Goal: Task Accomplishment & Management: Complete application form

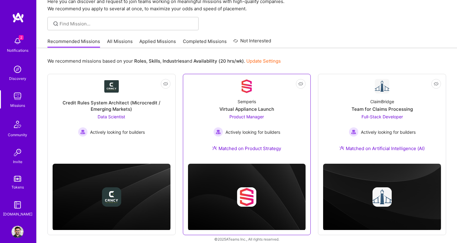
scroll to position [35, 0]
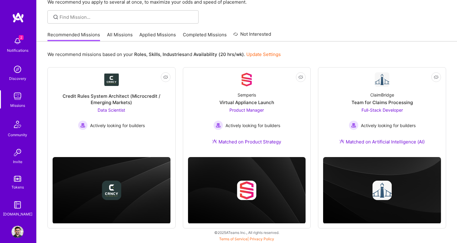
click at [18, 44] on img at bounding box center [17, 41] width 12 height 12
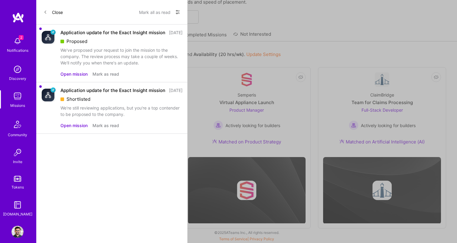
click at [80, 77] on button "Open mission" at bounding box center [74, 74] width 27 height 6
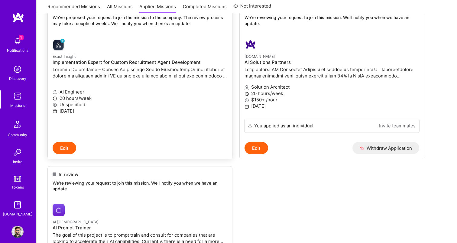
scroll to position [99, 0]
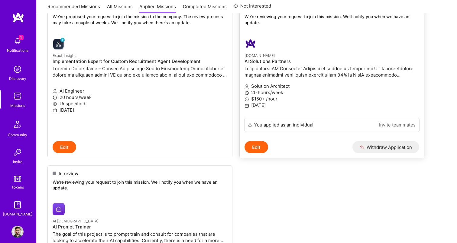
click at [273, 130] on div "You applied as an individual Invite teammates" at bounding box center [331, 125] width 175 height 14
click at [270, 126] on div "You applied as an individual" at bounding box center [283, 125] width 59 height 6
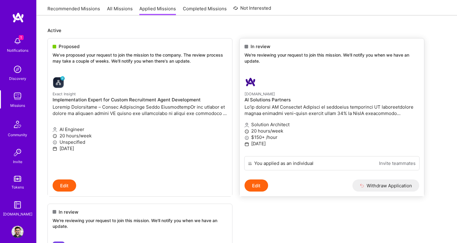
scroll to position [61, 0]
click at [265, 67] on div "In review We're reviewing your request to join this mission. We'll notify you w…" at bounding box center [332, 55] width 185 height 33
click at [262, 187] on button "Edit" at bounding box center [257, 186] width 24 height 12
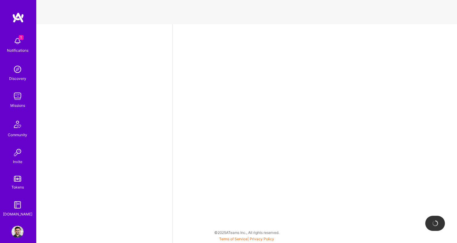
select select "CA"
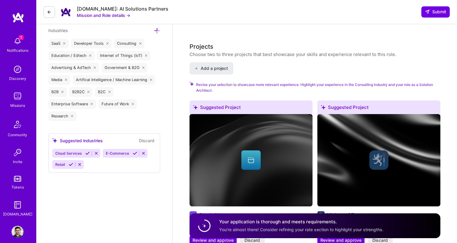
scroll to position [861, 0]
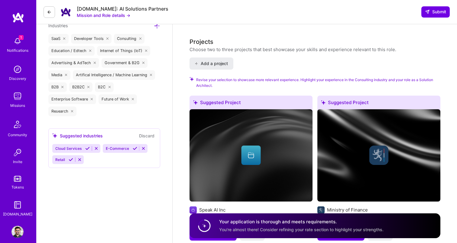
click at [69, 148] on span "Cloud Services" at bounding box center [68, 148] width 26 height 5
click at [86, 149] on icon at bounding box center [87, 148] width 5 height 5
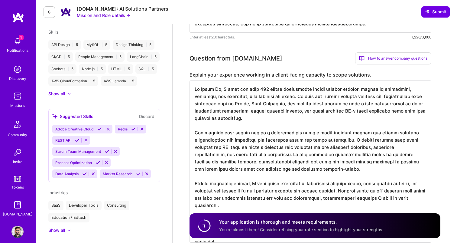
scroll to position [249, 0]
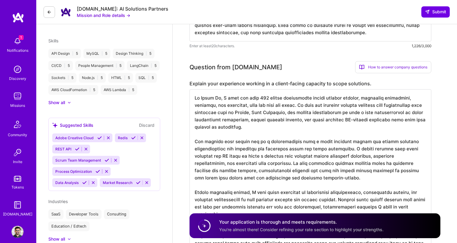
click at [78, 148] on icon at bounding box center [77, 149] width 5 height 5
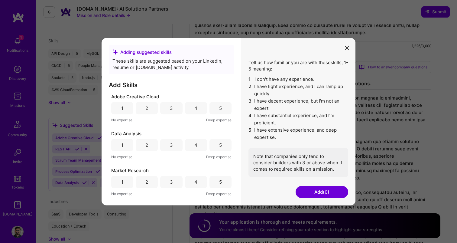
click at [216, 147] on div "5" at bounding box center [221, 145] width 22 height 12
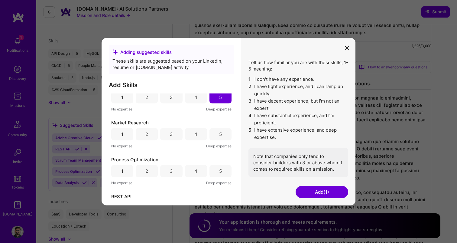
scroll to position [62, 0]
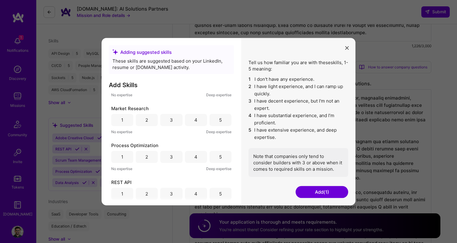
click at [196, 120] on div "4" at bounding box center [196, 120] width 22 height 12
click at [195, 154] on div "4" at bounding box center [196, 157] width 3 height 6
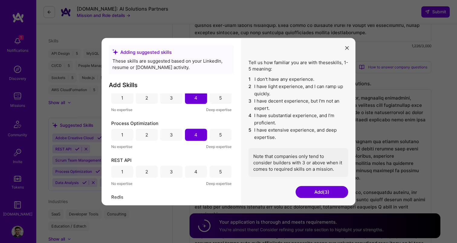
scroll to position [125, 0]
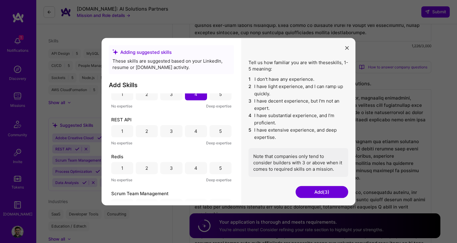
click at [221, 134] on div "5" at bounding box center [221, 131] width 22 height 12
click at [199, 170] on div "4" at bounding box center [196, 168] width 22 height 12
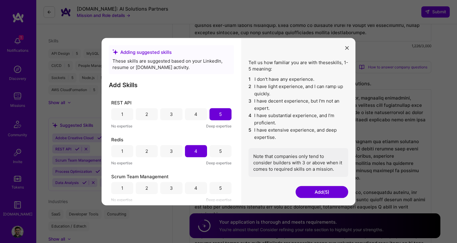
click at [198, 189] on div "4" at bounding box center [196, 188] width 22 height 12
click at [328, 192] on button "Add (6)" at bounding box center [322, 192] width 53 height 12
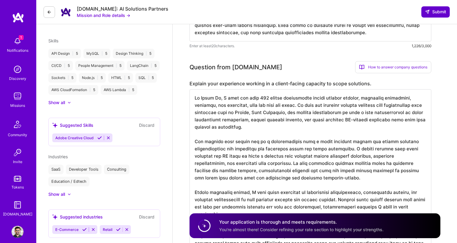
click at [433, 13] on span "Submit" at bounding box center [435, 12] width 21 height 6
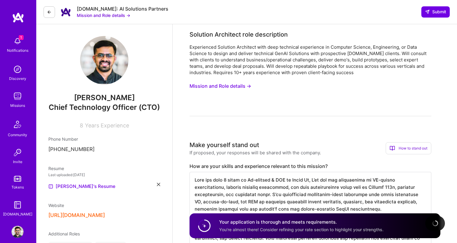
scroll to position [0, 0]
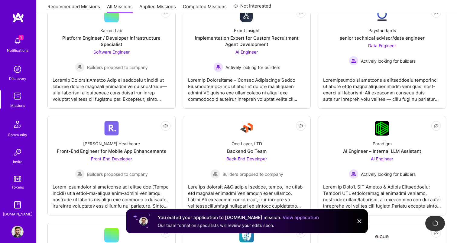
scroll to position [226, 0]
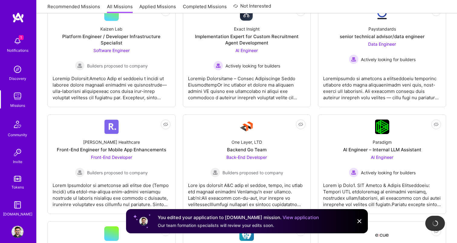
click at [17, 51] on div "Notifications" at bounding box center [17, 50] width 21 height 6
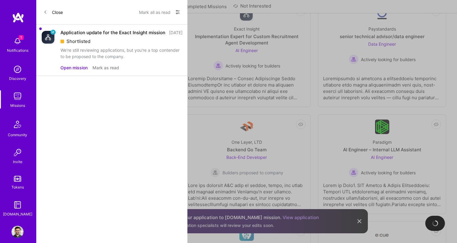
click at [71, 67] on div "Application update for the Exact Insight mission [DATE] Shortlisted We're still…" at bounding box center [122, 49] width 122 height 41
click at [71, 71] on button "Open mission" at bounding box center [74, 67] width 27 height 6
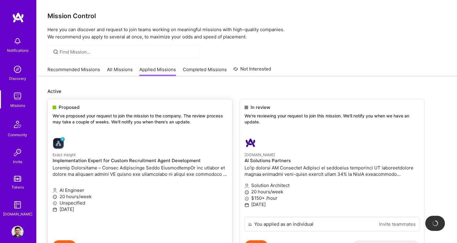
click at [101, 116] on p "We've proposed your request to join the mission to the company. The review proc…" at bounding box center [140, 119] width 175 height 12
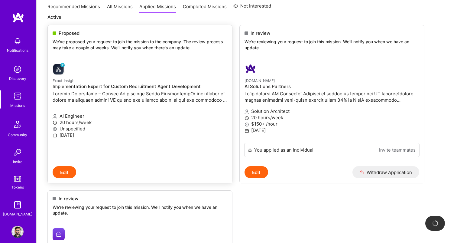
scroll to position [103, 0]
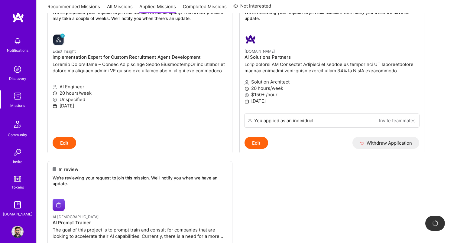
click at [20, 183] on link "Tokens" at bounding box center [18, 181] width 38 height 17
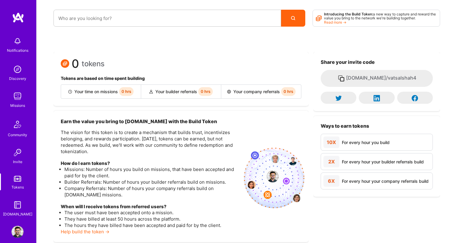
click at [18, 120] on img at bounding box center [17, 124] width 15 height 15
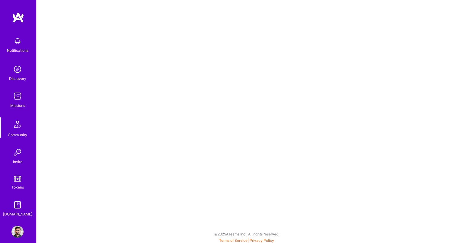
click at [16, 92] on img at bounding box center [17, 96] width 12 height 12
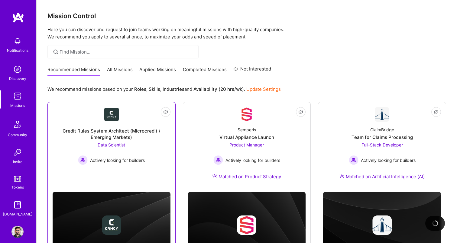
scroll to position [35, 0]
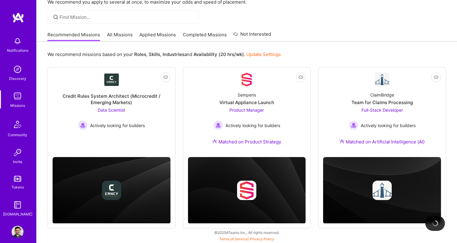
click at [126, 36] on link "All Missions" at bounding box center [120, 36] width 26 height 10
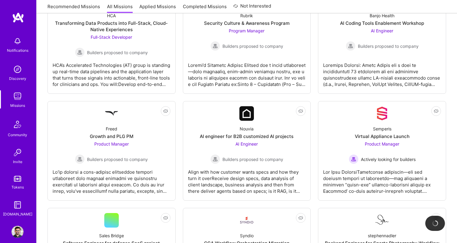
scroll to position [573, 0]
